Goal: Information Seeking & Learning: Find specific fact

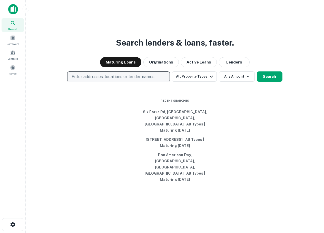
click at [126, 80] on p "Enter addresses, locations or lender names" at bounding box center [113, 77] width 83 height 6
type input "**********"
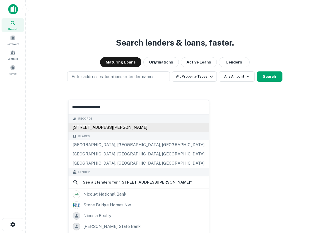
click at [114, 128] on div "2705 nw nicolai st, portland, or, 97210" at bounding box center [138, 127] width 140 height 9
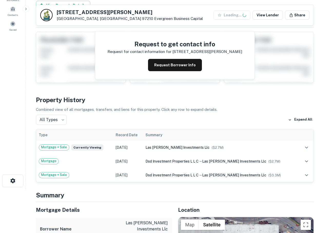
scroll to position [128, 0]
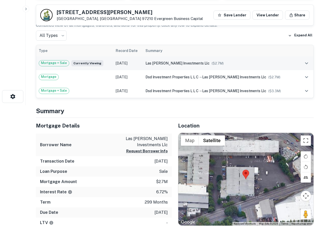
click at [113, 66] on td "Mortgage + Sale Currently viewing" at bounding box center [74, 63] width 77 height 14
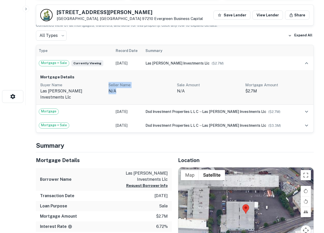
drag, startPoint x: 130, startPoint y: 84, endPoint x: 156, endPoint y: 89, distance: 27.4
click at [156, 89] on div "Mortgage Details Buyer Name las hamel investments llc Seller Name n/a Sale Amou…" at bounding box center [174, 87] width 277 height 35
click at [156, 90] on p "n/a" at bounding box center [141, 91] width 64 height 6
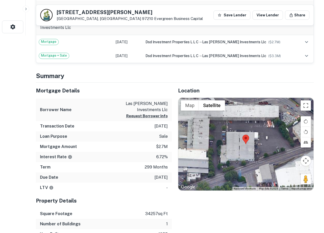
scroll to position [214, 0]
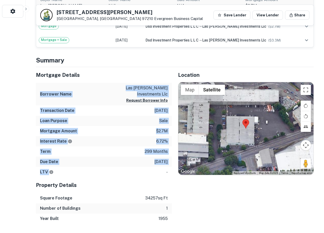
drag, startPoint x: 130, startPoint y: 68, endPoint x: 140, endPoint y: 161, distance: 94.2
click at [141, 162] on div "Mortgage Details Borrower Name las hamel investments llc Request Borrower Info …" at bounding box center [104, 122] width 136 height 111
click at [140, 161] on div "Mortgage Details Borrower Name las hamel investments llc Request Borrower Info …" at bounding box center [104, 122] width 136 height 111
click at [140, 167] on div "LTV -" at bounding box center [104, 172] width 136 height 10
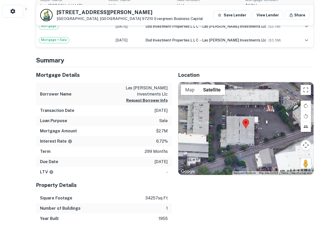
click at [141, 182] on h5 "Property Details" at bounding box center [104, 186] width 136 height 8
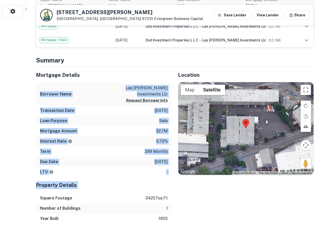
drag, startPoint x: 141, startPoint y: 177, endPoint x: 122, endPoint y: 71, distance: 108.4
click at [122, 71] on div "Mortgage Details Borrower Name las hamel investments llc Request Borrower Info …" at bounding box center [104, 145] width 136 height 157
click at [120, 71] on h5 "Mortgage Details" at bounding box center [104, 75] width 136 height 8
drag, startPoint x: 119, startPoint y: 101, endPoint x: 130, endPoint y: 176, distance: 76.2
click at [130, 178] on div "Mortgage Details Borrower Name las hamel investments llc Request Borrower Info …" at bounding box center [104, 145] width 136 height 157
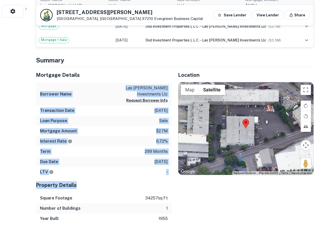
click at [129, 182] on h5 "Property Details" at bounding box center [104, 186] width 136 height 8
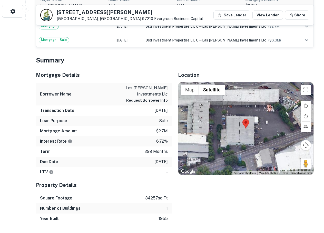
drag, startPoint x: 133, startPoint y: 172, endPoint x: 117, endPoint y: 171, distance: 16.2
click at [117, 171] on div "LTV -" at bounding box center [104, 172] width 136 height 10
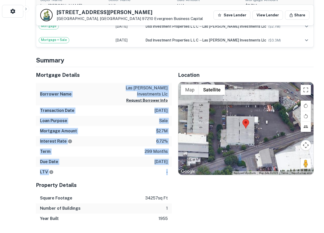
drag, startPoint x: 116, startPoint y: 171, endPoint x: 119, endPoint y: 66, distance: 104.4
click at [119, 67] on div "Mortgage Details Borrower Name las hamel investments llc Request Borrower Info …" at bounding box center [104, 122] width 136 height 111
click at [117, 71] on h5 "Mortgage Details" at bounding box center [104, 75] width 136 height 8
click at [129, 167] on div "LTV -" at bounding box center [104, 172] width 136 height 10
drag, startPoint x: 128, startPoint y: 167, endPoint x: 108, endPoint y: 70, distance: 99.3
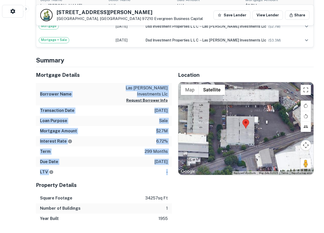
click at [108, 70] on div "Mortgage Details Borrower Name las hamel investments llc Request Borrower Info …" at bounding box center [104, 122] width 136 height 111
click at [106, 71] on h5 "Mortgage Details" at bounding box center [104, 75] width 136 height 8
drag, startPoint x: 132, startPoint y: 154, endPoint x: 134, endPoint y: 160, distance: 6.0
click at [134, 160] on div "Mortgage Details Borrower Name las hamel investments llc Request Borrower Info …" at bounding box center [104, 122] width 136 height 111
click at [135, 160] on div "Due Date 8/25/2050" at bounding box center [104, 162] width 136 height 10
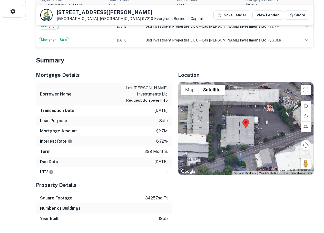
click at [141, 186] on div "Property Details" at bounding box center [104, 186] width 136 height 16
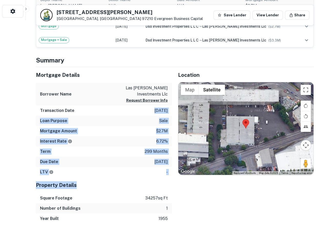
drag, startPoint x: 109, startPoint y: 108, endPoint x: 135, endPoint y: 177, distance: 74.0
click at [135, 177] on div "Mortgage Details Borrower Name las hamel investments llc Request Borrower Info …" at bounding box center [104, 145] width 136 height 157
click at [135, 182] on h5 "Property Details" at bounding box center [104, 186] width 136 height 8
click at [127, 167] on div "LTV -" at bounding box center [104, 172] width 136 height 10
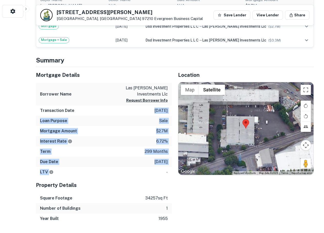
drag, startPoint x: 113, startPoint y: 106, endPoint x: 115, endPoint y: 170, distance: 63.1
click at [114, 169] on div "Mortgage Details Borrower Name las hamel investments llc Request Borrower Info …" at bounding box center [104, 122] width 136 height 111
click at [115, 170] on div "LTV -" at bounding box center [104, 172] width 136 height 10
click at [113, 168] on div "LTV -" at bounding box center [104, 172] width 136 height 10
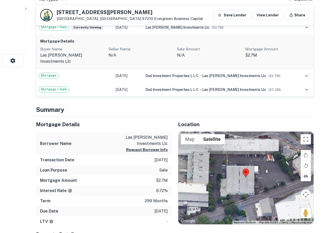
scroll to position [0, 0]
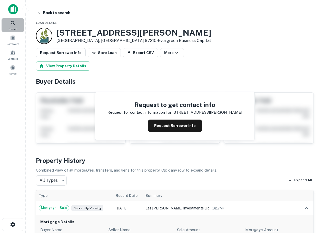
click at [16, 26] on icon at bounding box center [13, 23] width 6 height 6
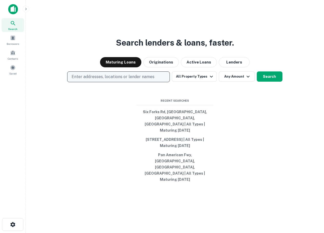
drag, startPoint x: 0, startPoint y: 0, endPoint x: 135, endPoint y: 90, distance: 162.4
click at [135, 82] on button "Enter addresses, locations or lender names" at bounding box center [118, 77] width 103 height 11
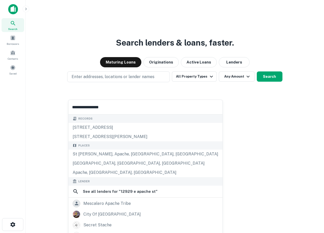
type input "**********"
click at [52, 60] on div "Search lenders & loans, faster. Maturing Loans Originations Active Loans Lender…" at bounding box center [175, 128] width 290 height 233
